Goal: Transaction & Acquisition: Purchase product/service

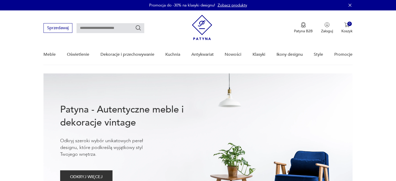
click at [106, 29] on input "text" at bounding box center [110, 28] width 68 height 10
type input "*******"
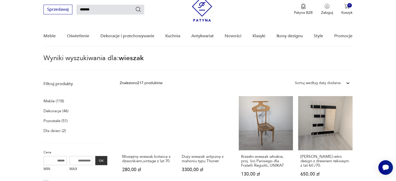
scroll to position [70, 0]
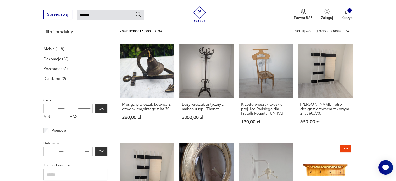
click at [66, 108] on input "MIN" at bounding box center [54, 108] width 23 height 9
drag, startPoint x: 64, startPoint y: 108, endPoint x: 24, endPoint y: 108, distance: 39.5
type input "****"
click at [83, 110] on input "MAX" at bounding box center [80, 108] width 23 height 9
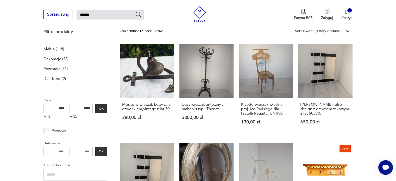
type input "*****"
click at [102, 105] on button "OK" at bounding box center [101, 108] width 12 height 9
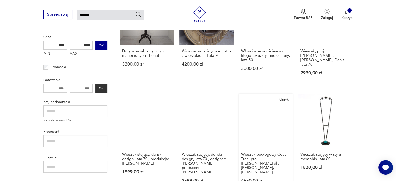
scroll to position [122, 0]
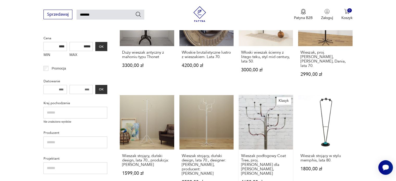
click at [262, 122] on link "Klasyk Wieszak podłogowy Coat Tree, proj. [PERSON_NAME] dla [PERSON_NAME], [PER…" at bounding box center [265, 144] width 54 height 99
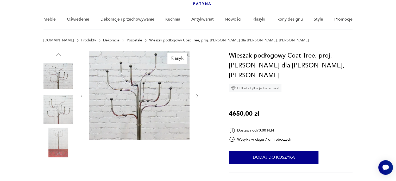
scroll to position [26, 0]
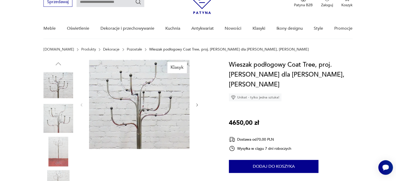
click at [141, 103] on img at bounding box center [139, 104] width 100 height 89
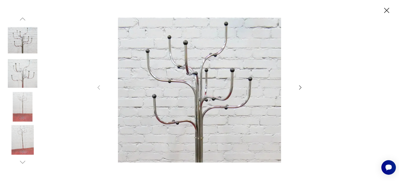
click at [299, 87] on icon "button" at bounding box center [300, 87] width 6 height 6
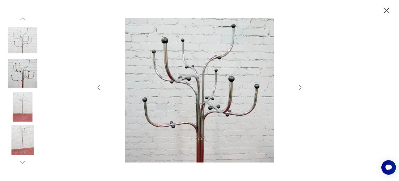
click at [299, 87] on icon "button" at bounding box center [300, 87] width 6 height 6
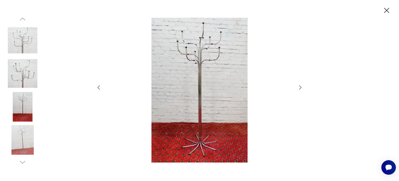
click at [299, 87] on icon "button" at bounding box center [300, 87] width 6 height 6
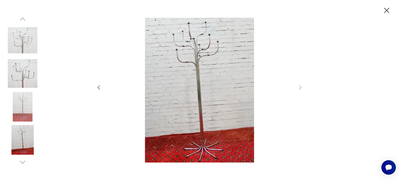
click at [388, 10] on icon "button" at bounding box center [387, 10] width 9 height 9
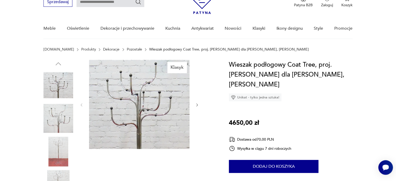
click at [59, 141] on img at bounding box center [58, 152] width 30 height 30
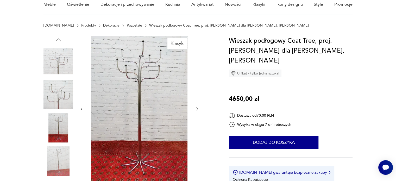
scroll to position [78, 0]
